Goal: Transaction & Acquisition: Purchase product/service

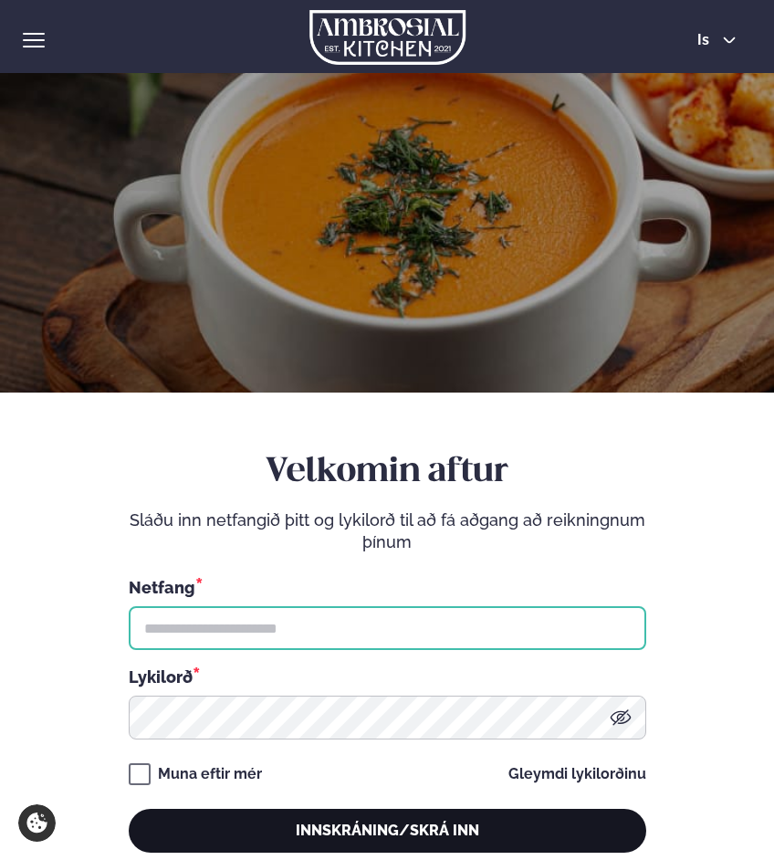
type input "**********"
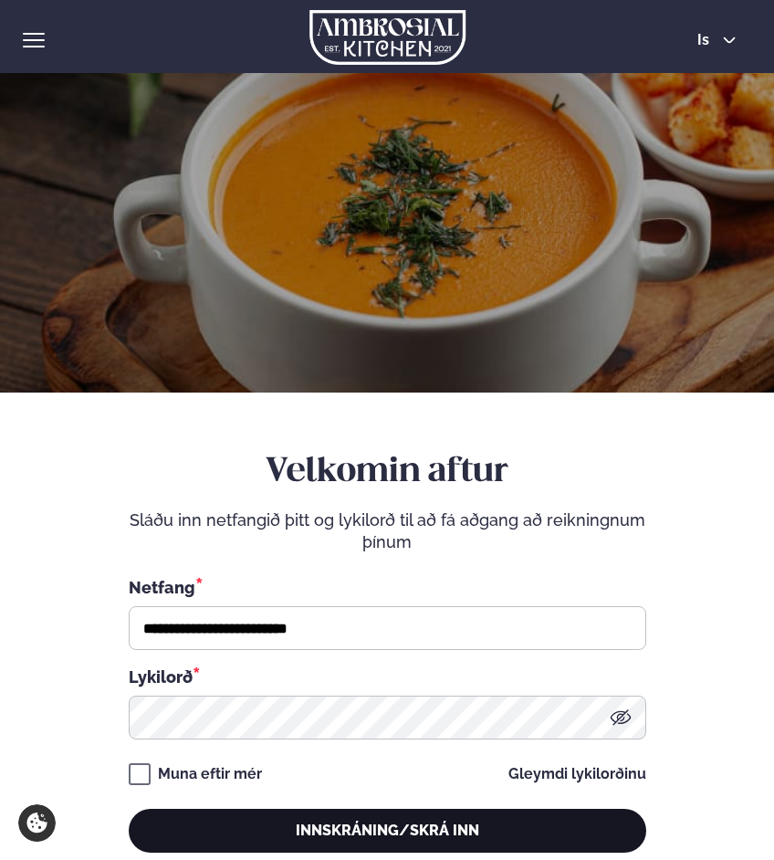
click at [203, 827] on button "Innskráning/Skrá inn" at bounding box center [388, 831] width 518 height 44
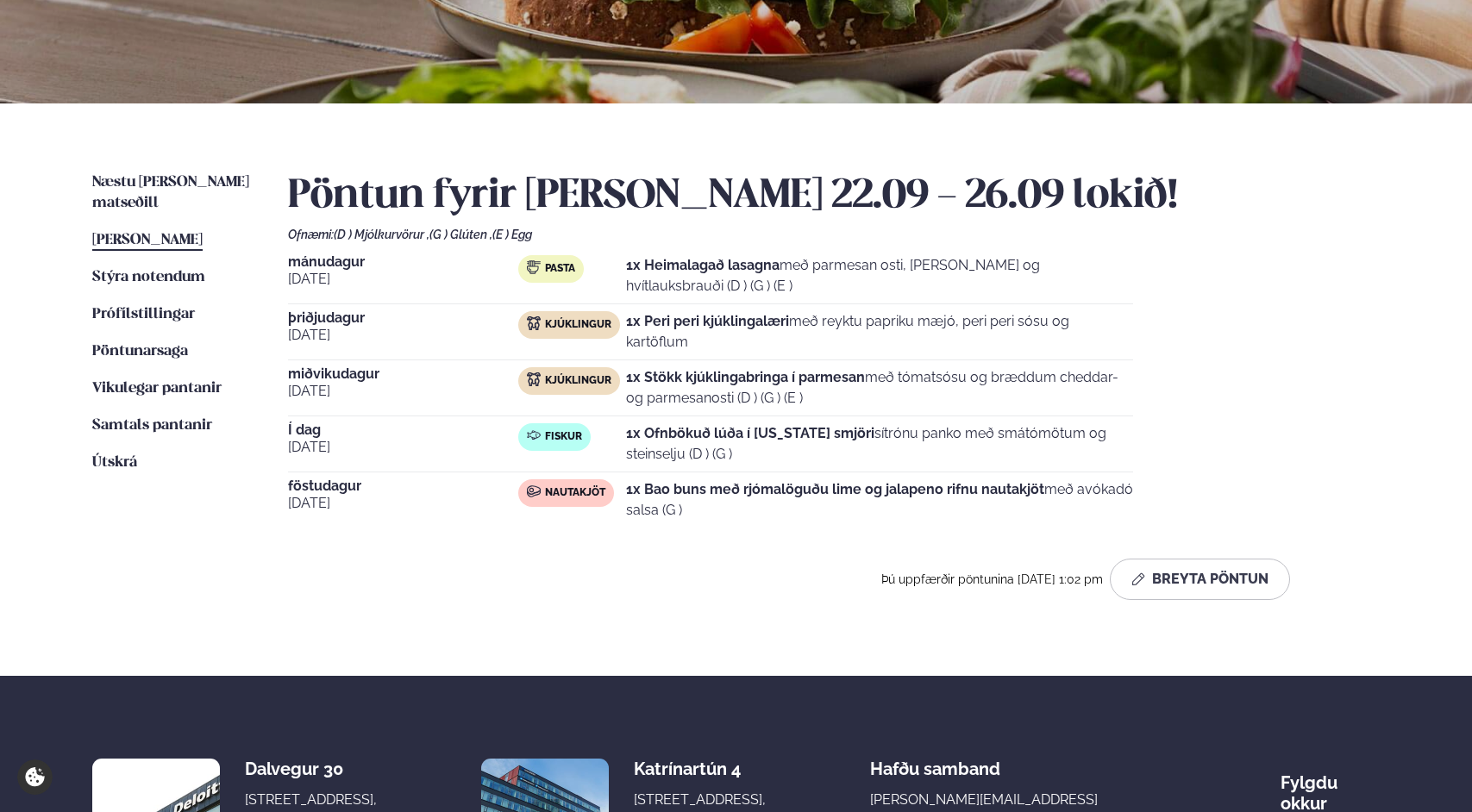
scroll to position [330, 0]
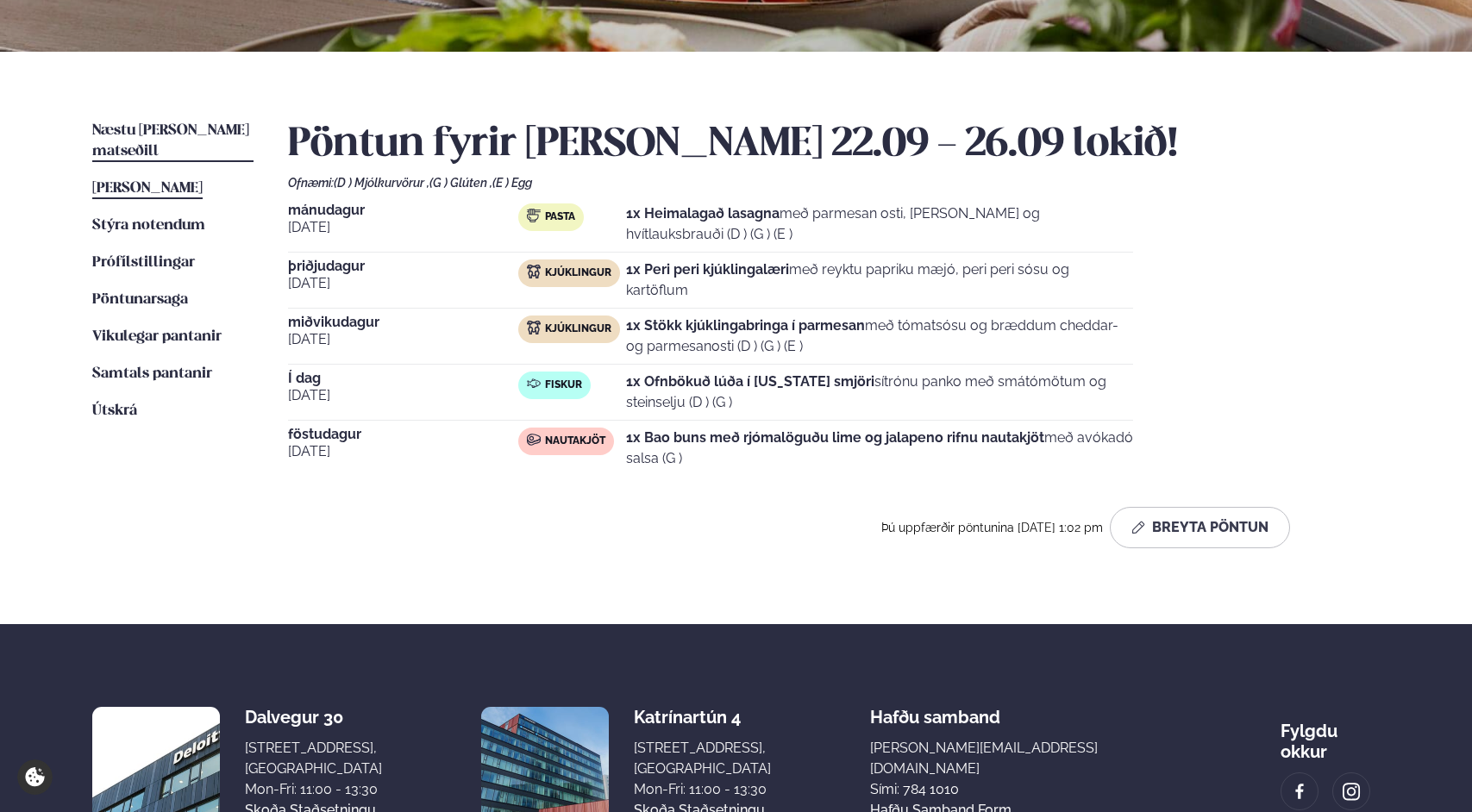
click at [170, 133] on span "Næstu [PERSON_NAME] matseðill" at bounding box center [171, 141] width 157 height 35
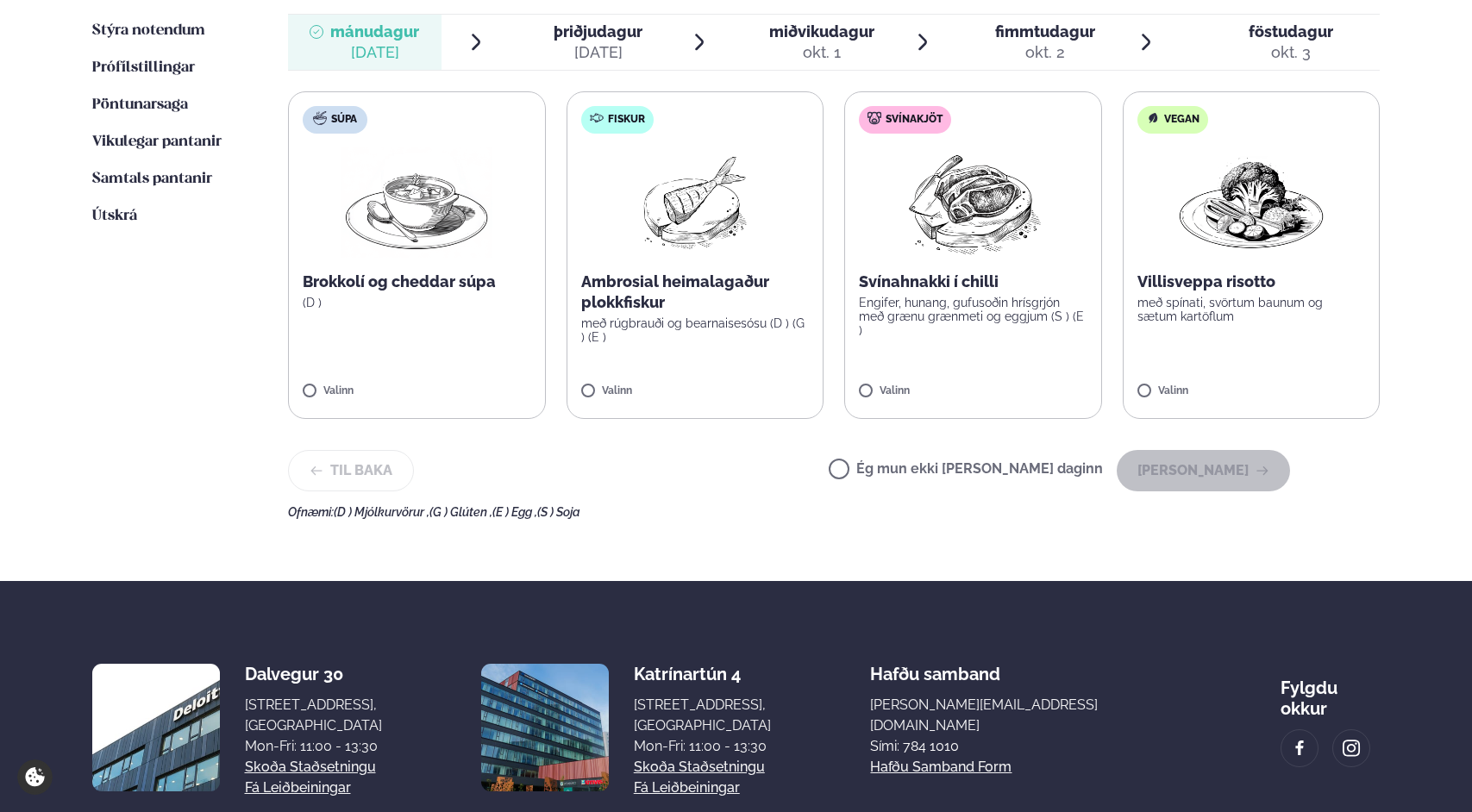
scroll to position [528, 0]
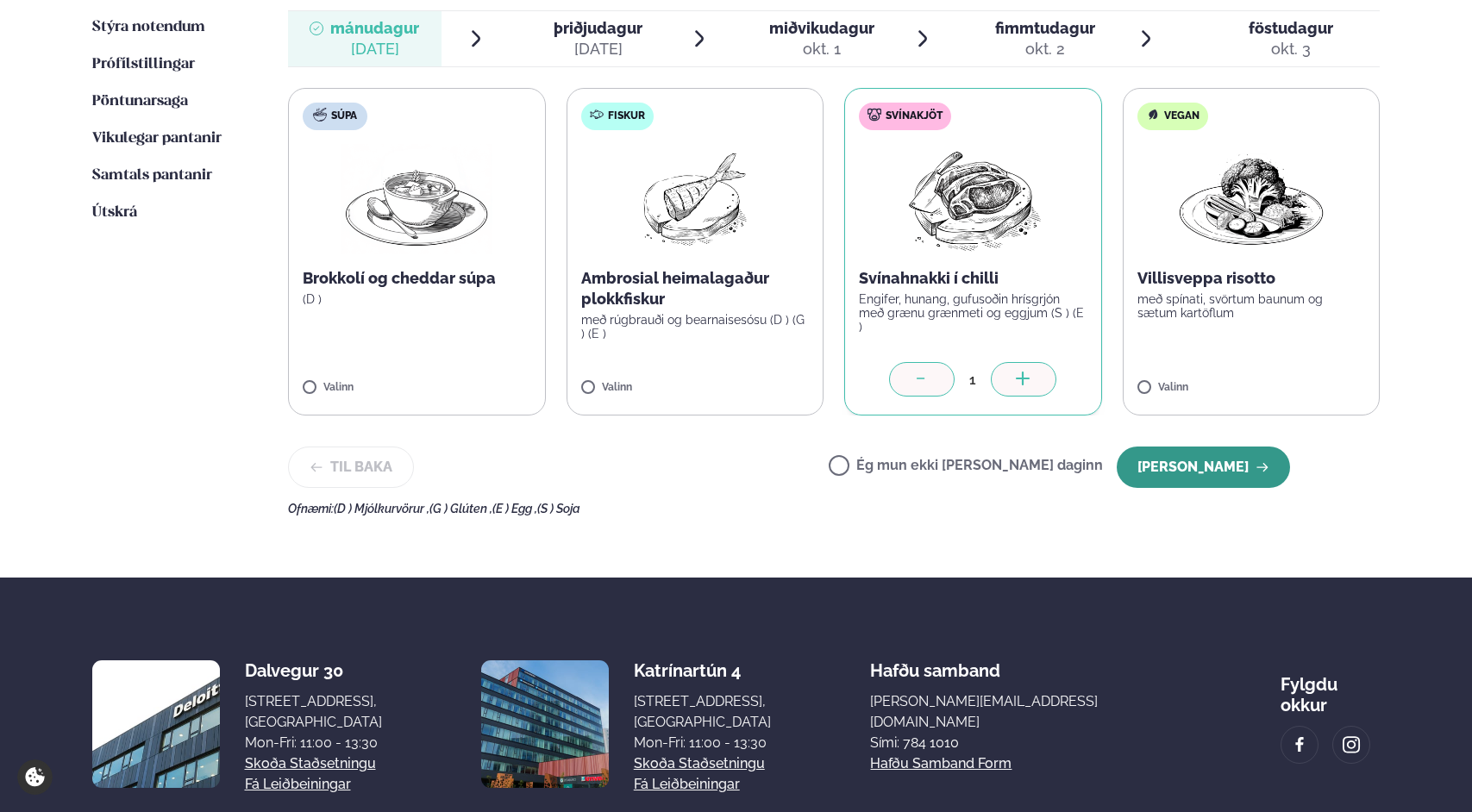
click at [731, 455] on button "[PERSON_NAME]" at bounding box center [1204, 467] width 174 height 42
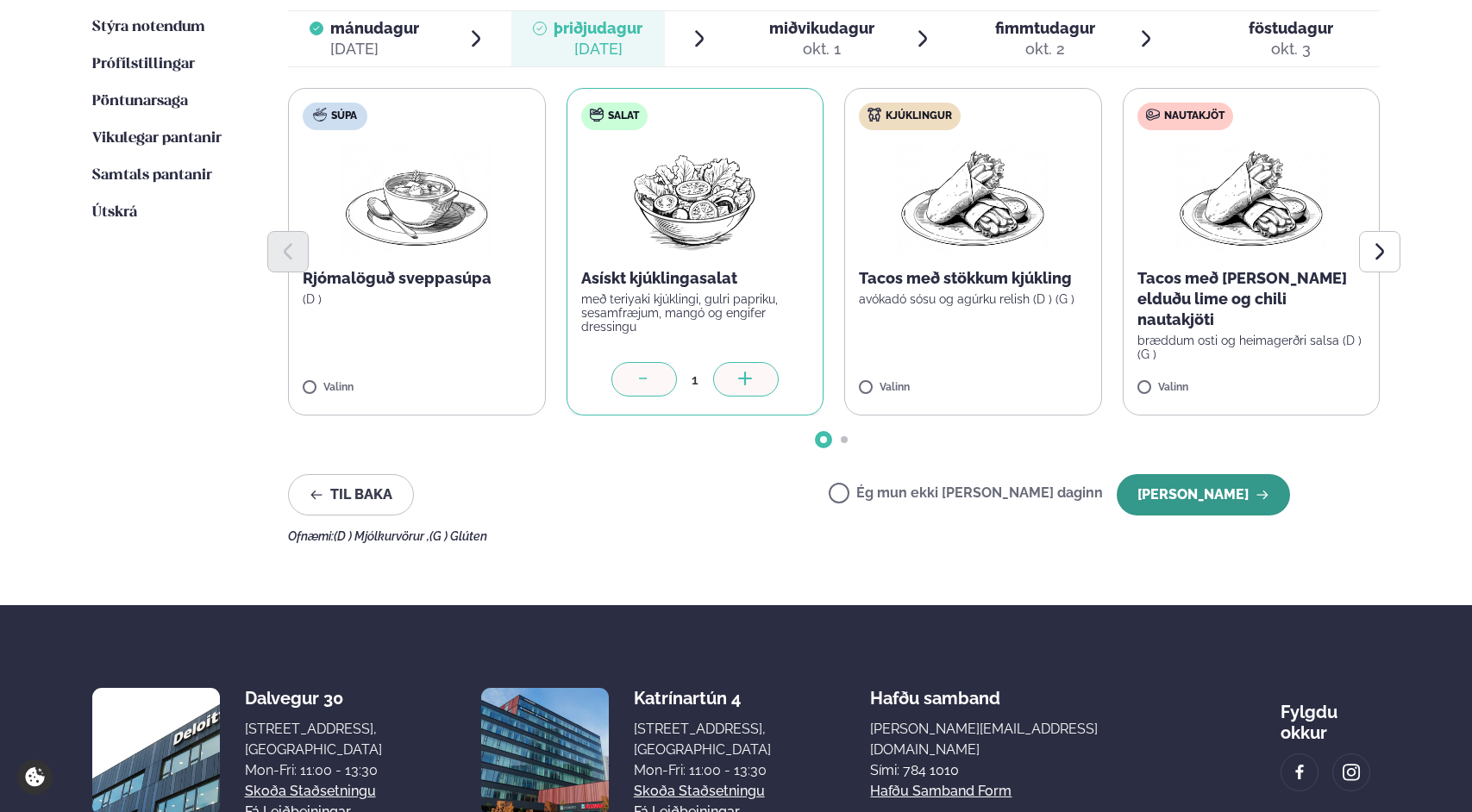
click at [731, 492] on button "[PERSON_NAME]" at bounding box center [1204, 495] width 174 height 42
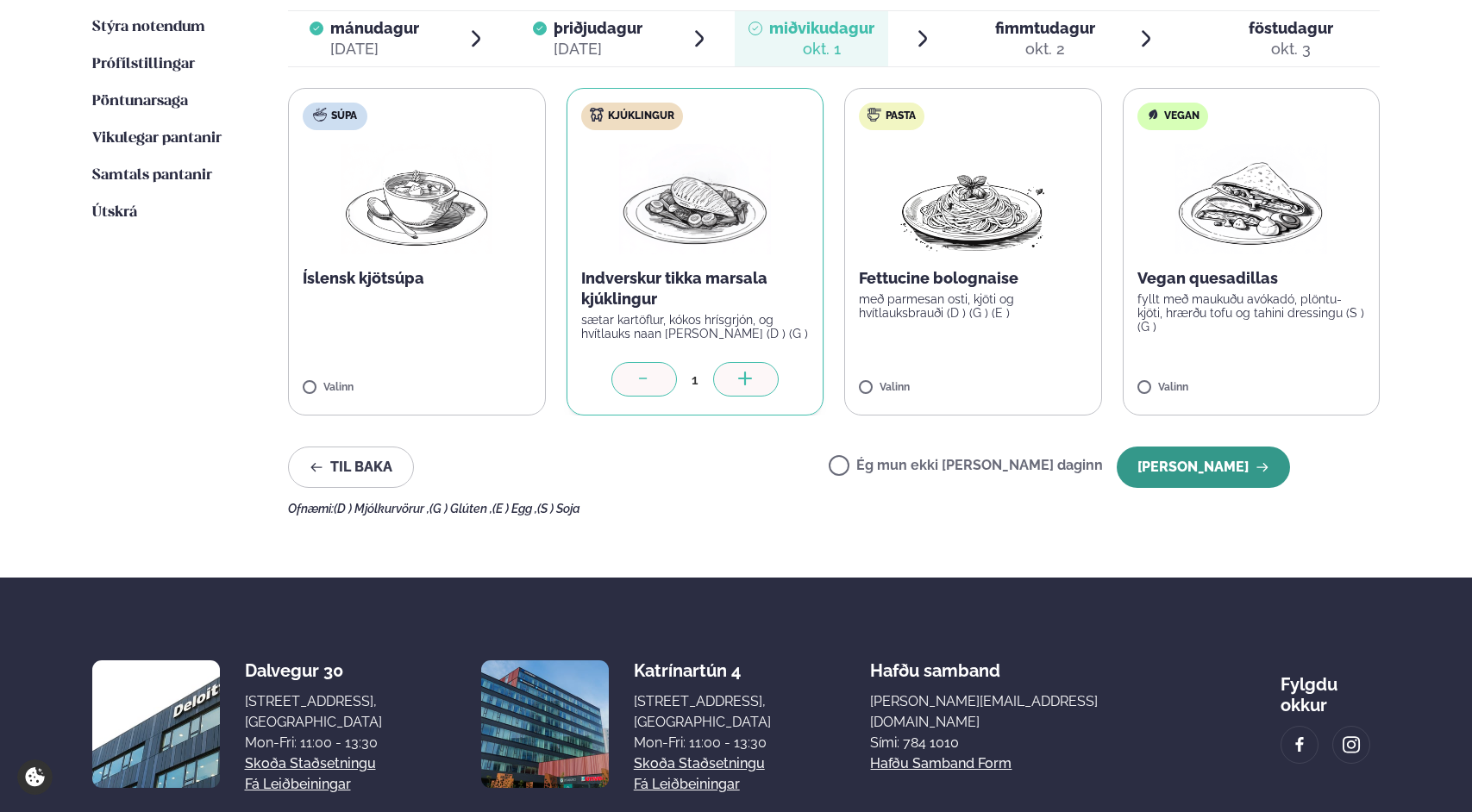
click at [731, 466] on button "[PERSON_NAME]" at bounding box center [1204, 467] width 174 height 42
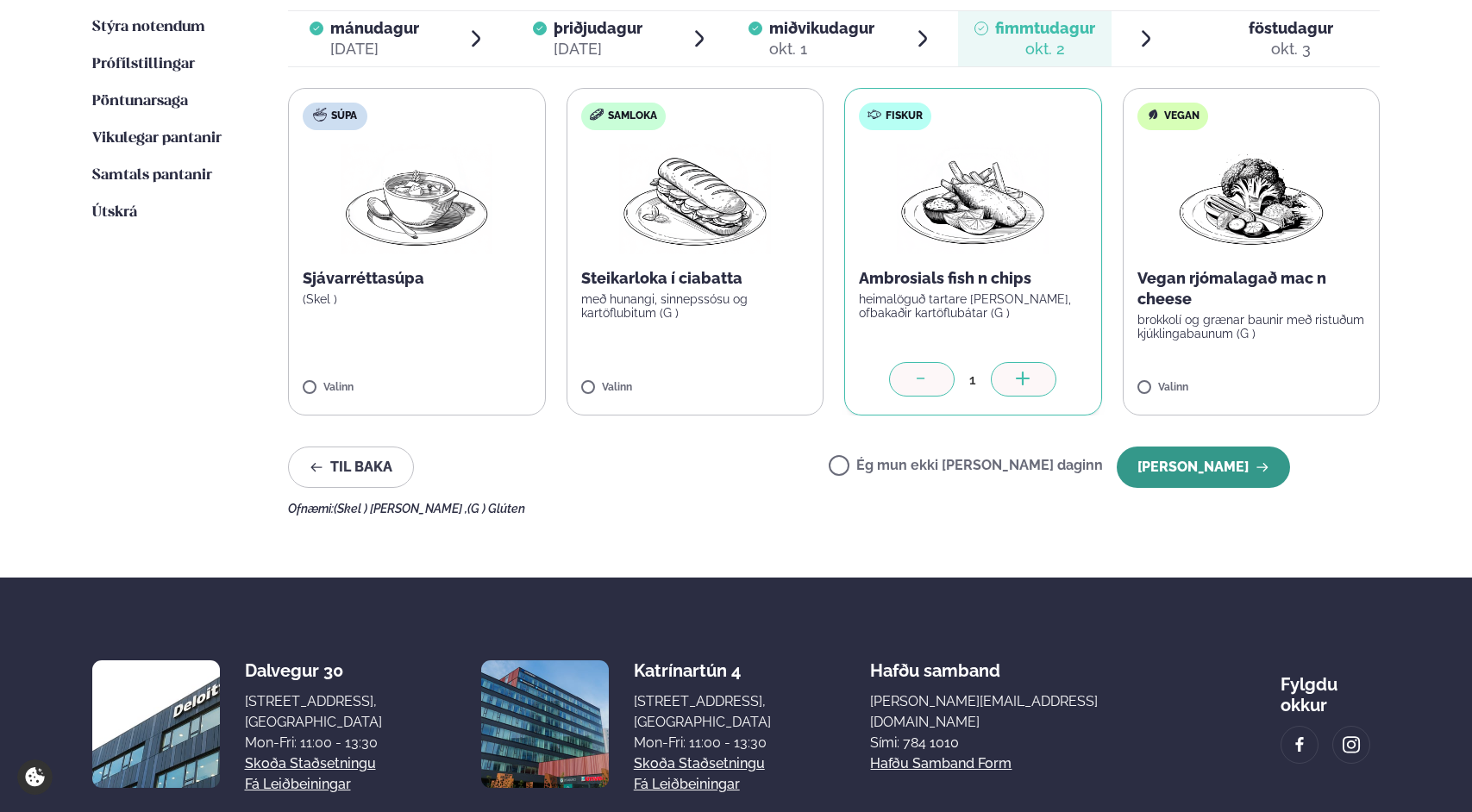
click at [731, 477] on button "[PERSON_NAME]" at bounding box center [1204, 467] width 174 height 42
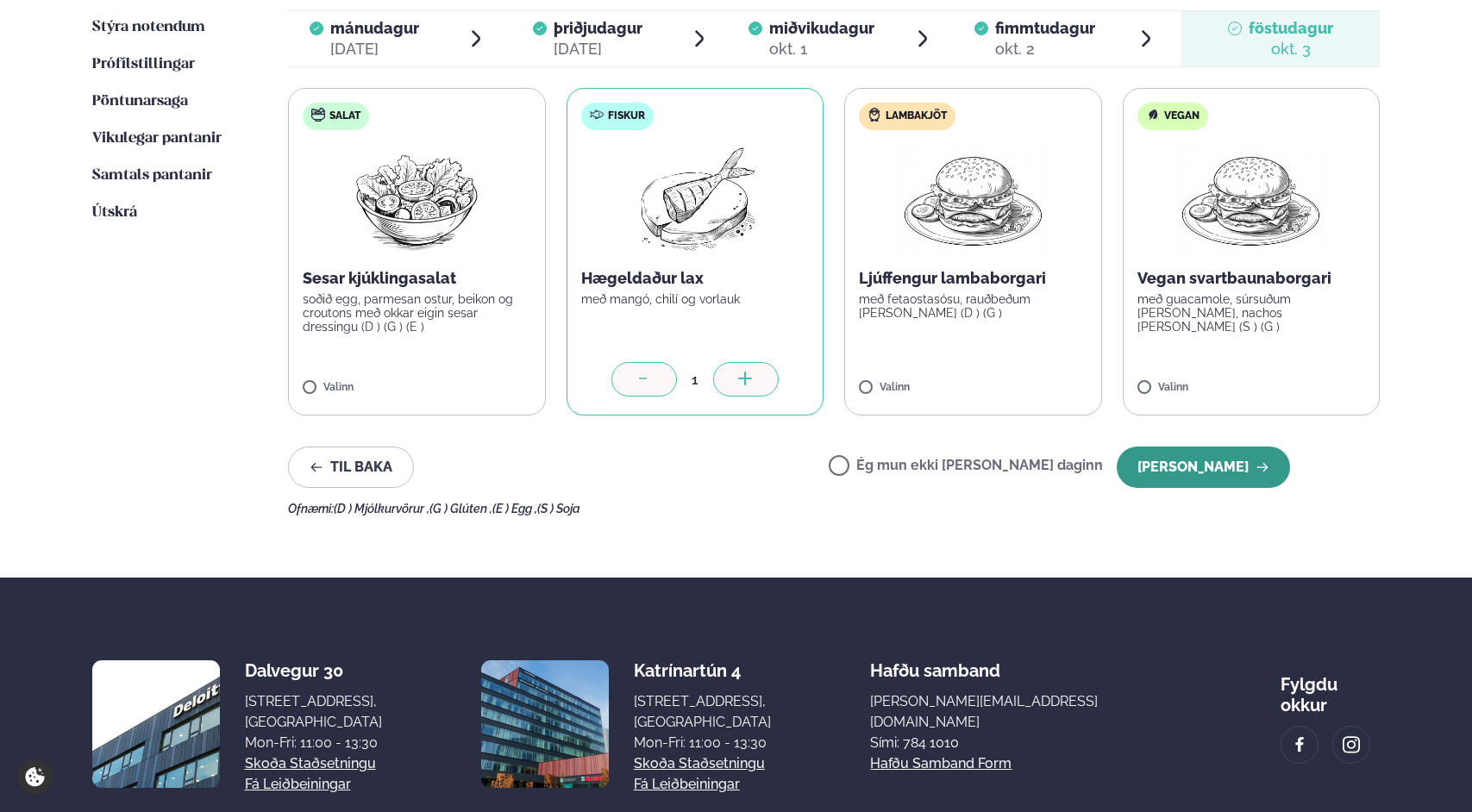
click at [731, 460] on button "[PERSON_NAME]" at bounding box center [1204, 467] width 174 height 42
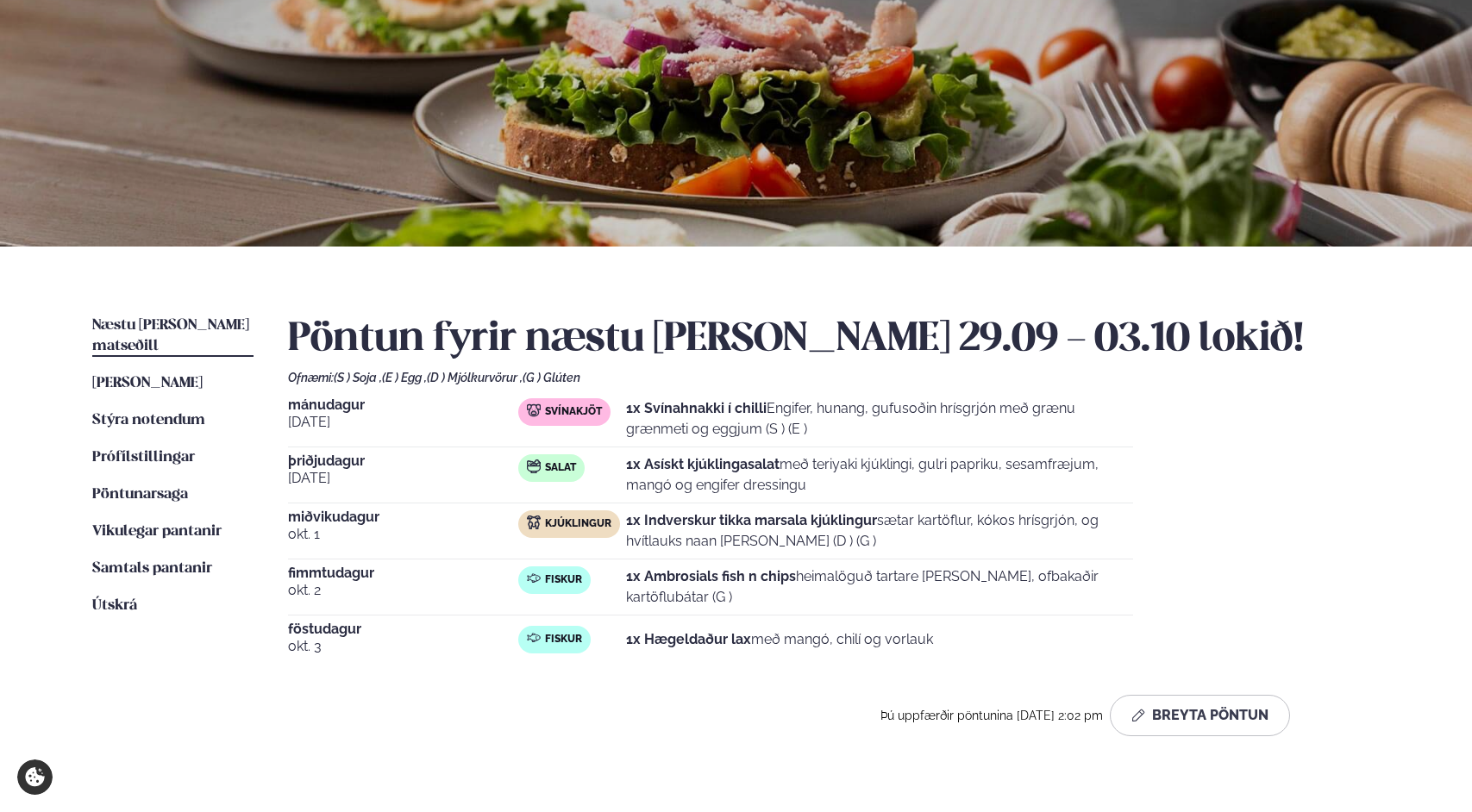
scroll to position [0, 0]
